Goal: Find contact information: Find contact information

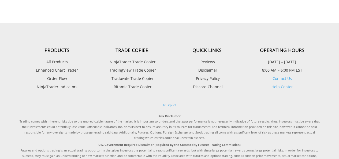
scroll to position [596, 0]
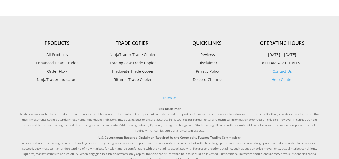
click at [278, 70] on link "Contact Us" at bounding box center [282, 71] width 19 height 5
click at [279, 69] on p "Contact Us" at bounding box center [282, 71] width 75 height 7
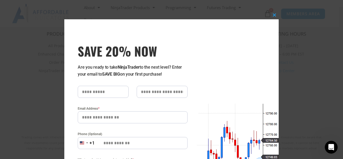
click at [292, 101] on div "Close this module SAVE 20% NOW Are you ready to take NinjaTrader to the next le…" at bounding box center [171, 90] width 343 height 159
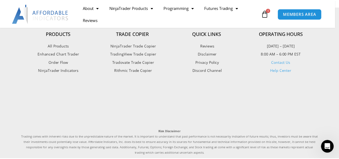
scroll to position [1565, 0]
